Goal: Transaction & Acquisition: Purchase product/service

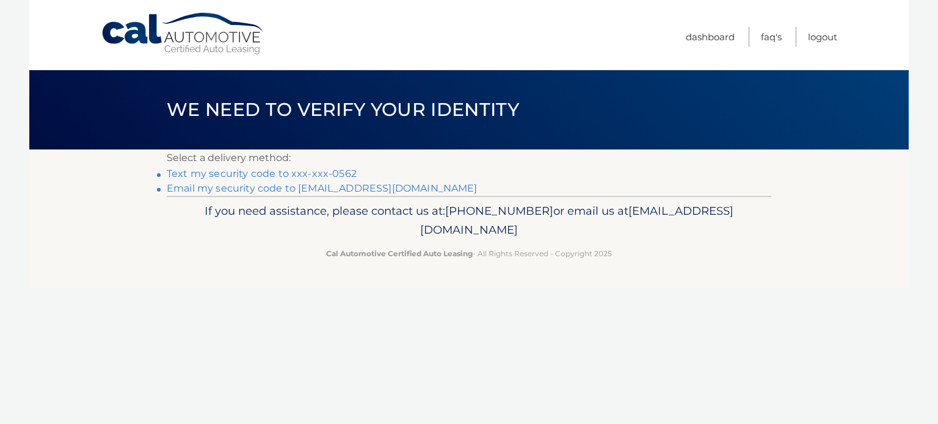
click at [0, 424] on nordpass-portal at bounding box center [0, 424] width 0 height 0
click at [285, 171] on link "Text my security code to xxx-xxx-0562" at bounding box center [262, 174] width 190 height 12
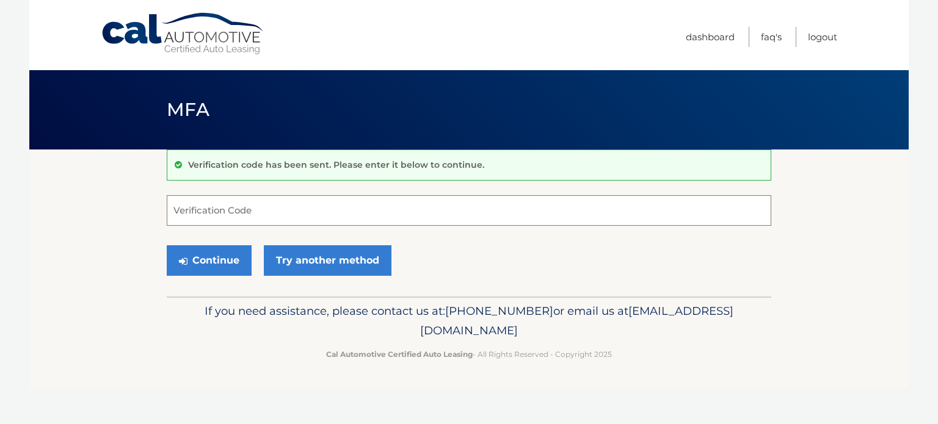
click at [311, 205] on input "Verification Code" at bounding box center [469, 210] width 604 height 31
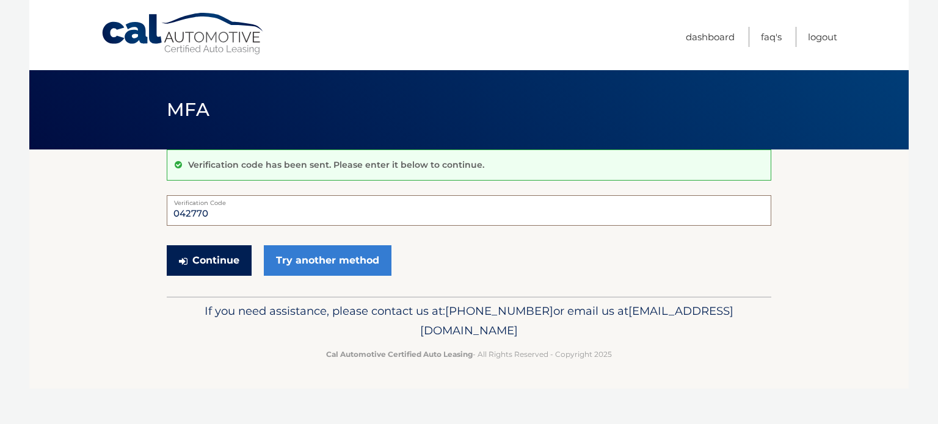
type input "042770"
click at [208, 256] on button "Continue" at bounding box center [209, 260] width 85 height 31
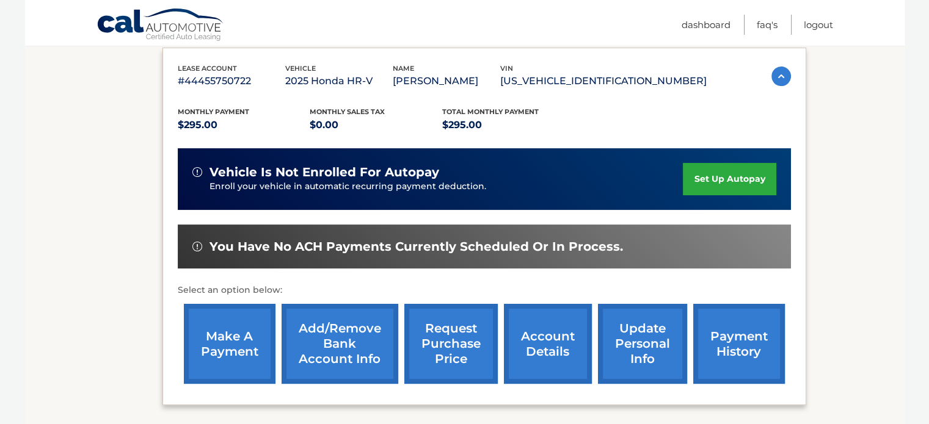
scroll to position [220, 0]
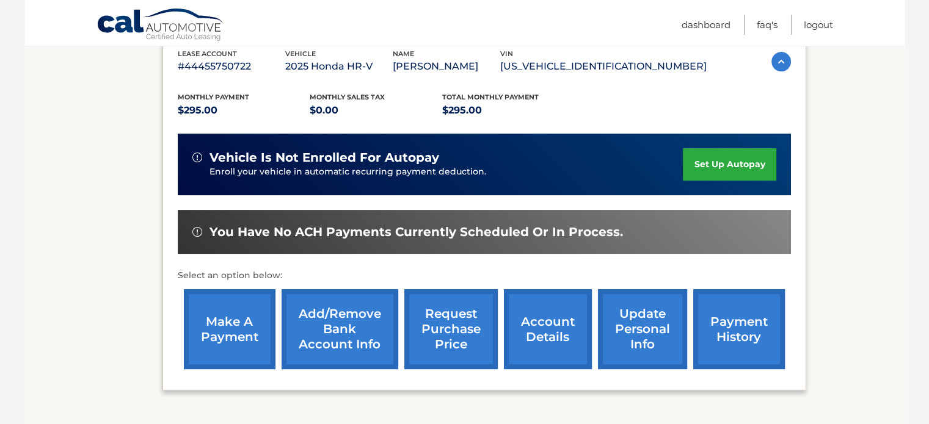
click at [234, 314] on link "make a payment" at bounding box center [230, 329] width 92 height 80
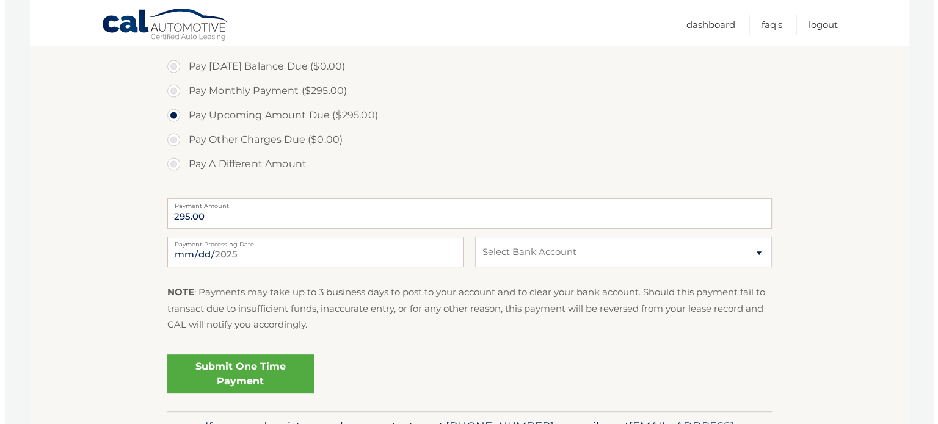
scroll to position [372, 0]
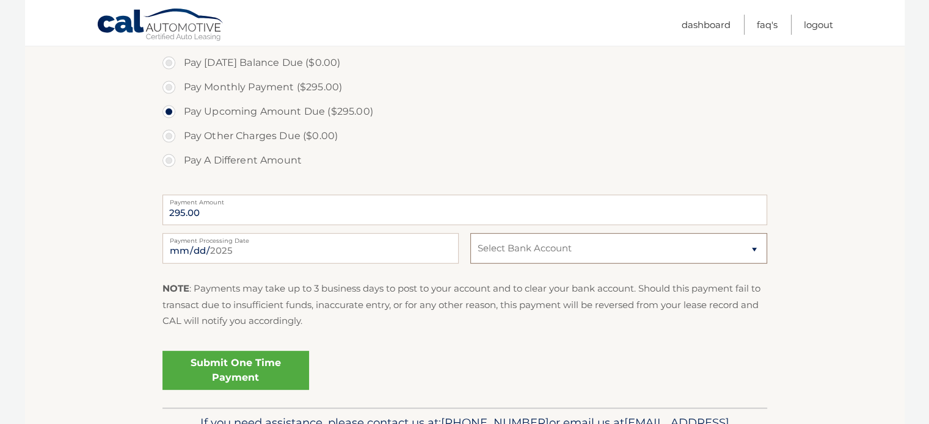
click at [750, 249] on select "Select Bank Account Checking WELLS FARGO BANK *****7117 Checking OCEANFIRST BAN…" at bounding box center [618, 248] width 296 height 31
select select "MTg2MzBmMGItMWYzYy00M2U3LTkxNGUtNjUzMDExYWY1MDdl"
click at [470, 233] on select "Select Bank Account Checking WELLS FARGO BANK *****7117 Checking OCEANFIRST BAN…" at bounding box center [618, 248] width 296 height 31
click at [234, 363] on link "Submit One Time Payment" at bounding box center [235, 370] width 147 height 39
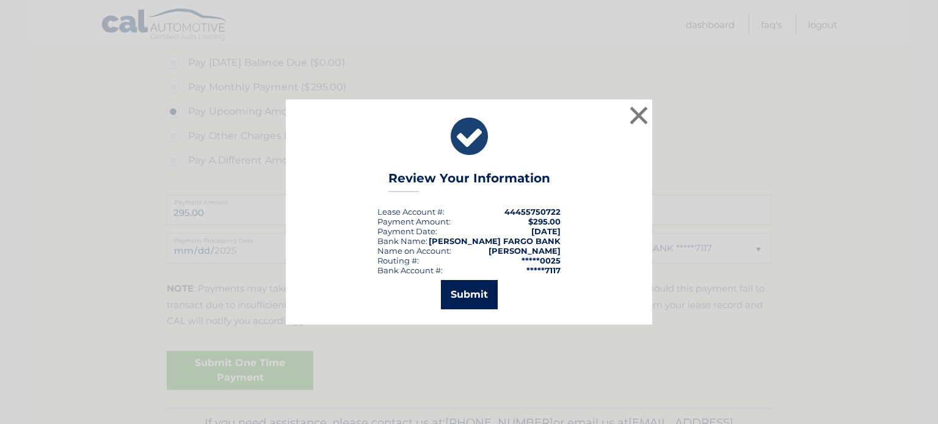
click at [466, 294] on button "Submit" at bounding box center [469, 294] width 57 height 29
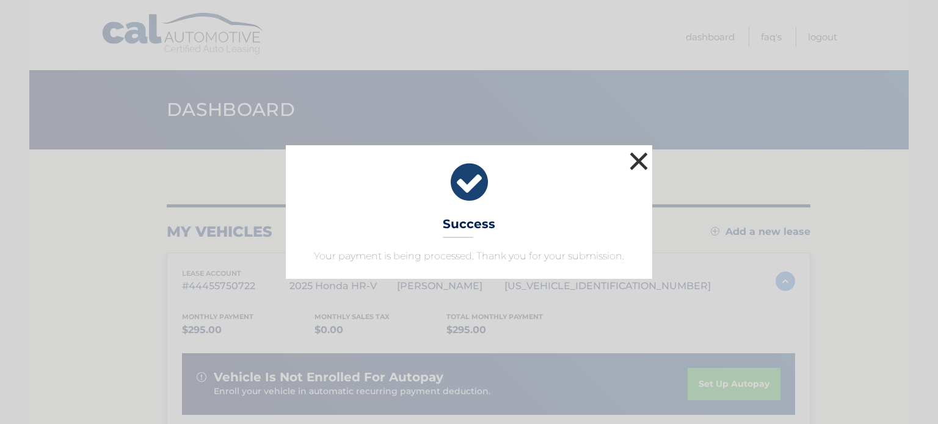
click at [636, 155] on button "×" at bounding box center [638, 161] width 24 height 24
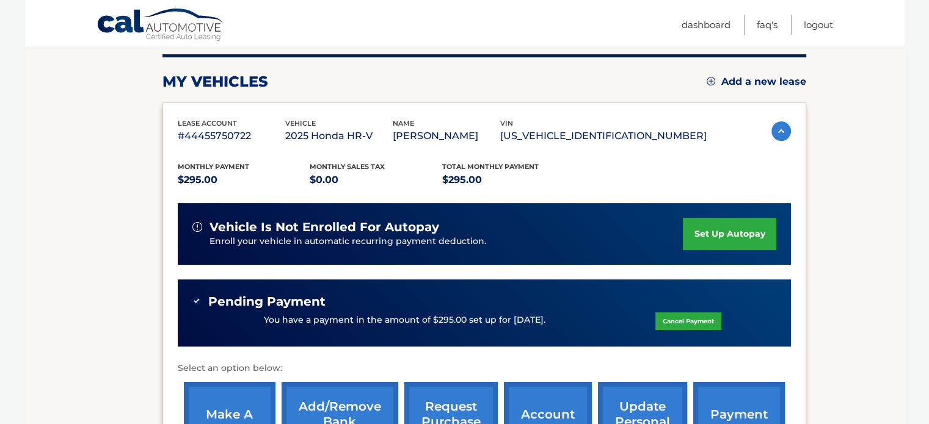
scroll to position [189, 0]
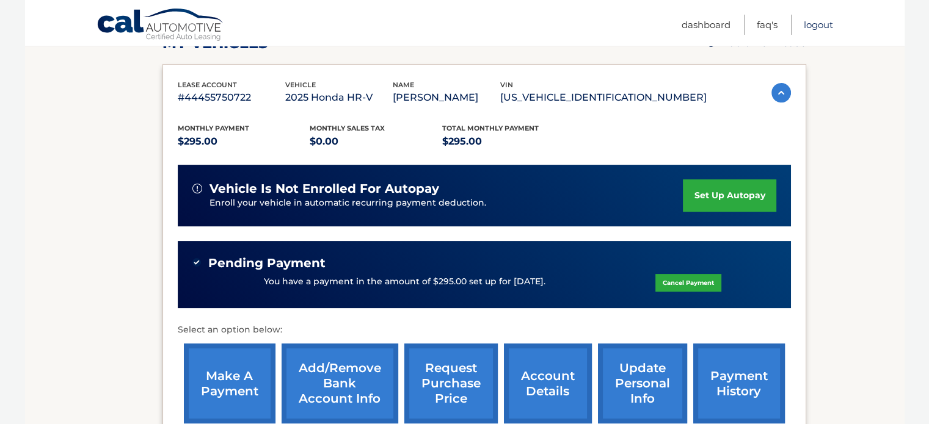
click at [819, 19] on link "Logout" at bounding box center [817, 25] width 29 height 20
